Goal: Task Accomplishment & Management: Use online tool/utility

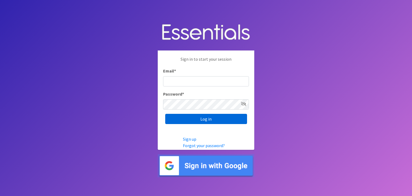
type input "[EMAIL_ADDRESS][DOMAIN_NAME]"
click at [208, 117] on input "Log in" at bounding box center [206, 119] width 82 height 10
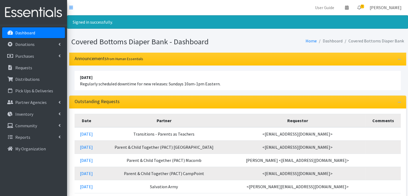
click at [391, 5] on link "Anita Hanke" at bounding box center [385, 7] width 40 height 11
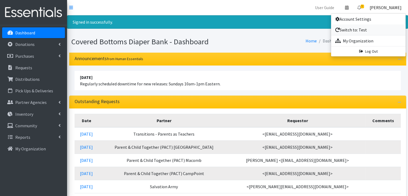
click at [349, 27] on link "Switch to: Test" at bounding box center [368, 29] width 74 height 11
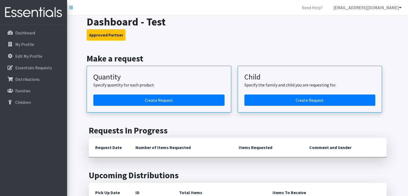
click at [379, 8] on link "diaperbankcbdb@gmail.com" at bounding box center [367, 7] width 77 height 11
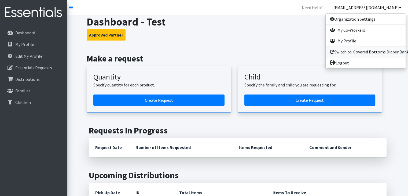
click at [344, 50] on link "Switch to: Covered Bottoms Diaper Bank" at bounding box center [365, 51] width 80 height 11
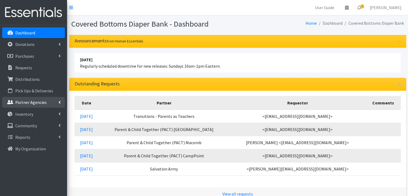
click at [34, 99] on p "Partner Agencies" at bounding box center [30, 101] width 31 height 5
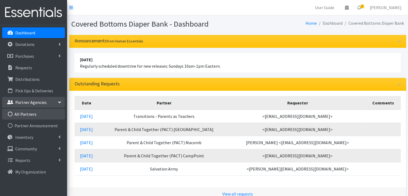
click at [27, 110] on link "All Partners" at bounding box center [33, 114] width 63 height 11
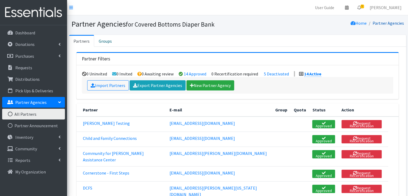
click at [379, 23] on link "Partner Agencies" at bounding box center [387, 22] width 31 height 5
click at [378, 22] on link "Partner Agencies" at bounding box center [387, 22] width 31 height 5
click at [377, 21] on link "Partner Agencies" at bounding box center [387, 22] width 31 height 5
click at [381, 6] on link "Anita Hanke" at bounding box center [385, 7] width 40 height 11
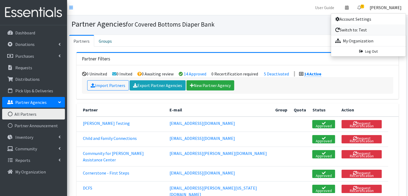
click at [354, 26] on link "Switch to: Test" at bounding box center [368, 29] width 74 height 11
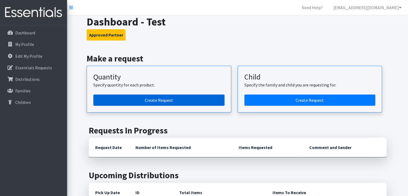
click at [165, 99] on link "Create Request" at bounding box center [158, 99] width 131 height 11
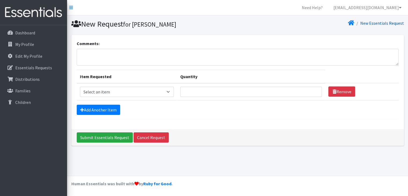
click at [374, 24] on link "New Essentials Request" at bounding box center [382, 22] width 44 height 5
click at [375, 21] on link "New Essentials Request" at bounding box center [382, 22] width 44 height 5
click at [371, 6] on link "[EMAIL_ADDRESS][DOMAIN_NAME]" at bounding box center [367, 7] width 77 height 11
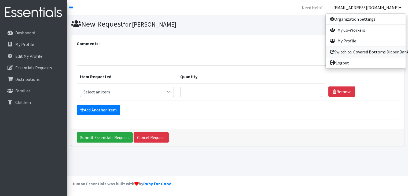
click at [344, 52] on link "Switch to: Covered Bottoms Diaper Bank" at bounding box center [365, 51] width 80 height 11
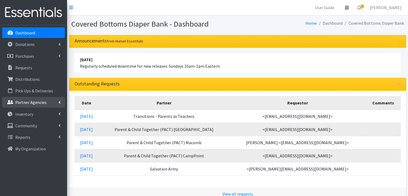
click at [33, 100] on p "Partner Agencies" at bounding box center [30, 101] width 31 height 5
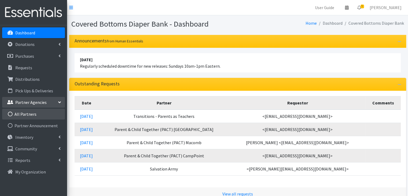
click at [32, 110] on link "All Partners" at bounding box center [33, 114] width 63 height 11
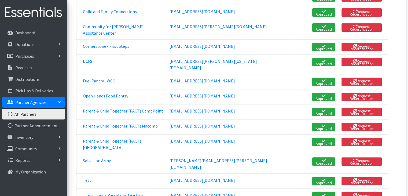
scroll to position [128, 0]
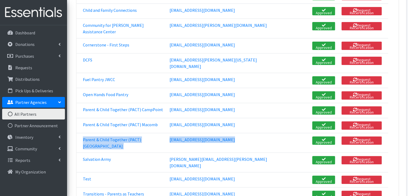
drag, startPoint x: 270, startPoint y: 99, endPoint x: 271, endPoint y: 117, distance: 18.3
click at [271, 117] on tbody "[PERSON_NAME] Testing [EMAIL_ADDRESS][DOMAIN_NAME] Approved Request Recertifica…" at bounding box center [237, 102] width 322 height 229
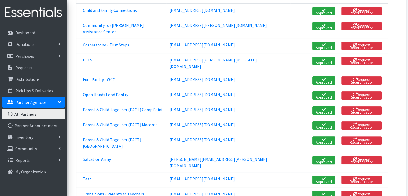
click at [271, 172] on td at bounding box center [280, 179] width 18 height 15
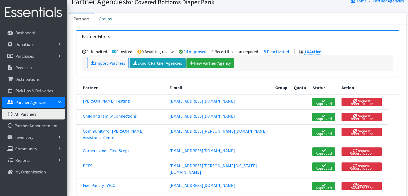
scroll to position [20, 0]
